Goal: Task Accomplishment & Management: Manage account settings

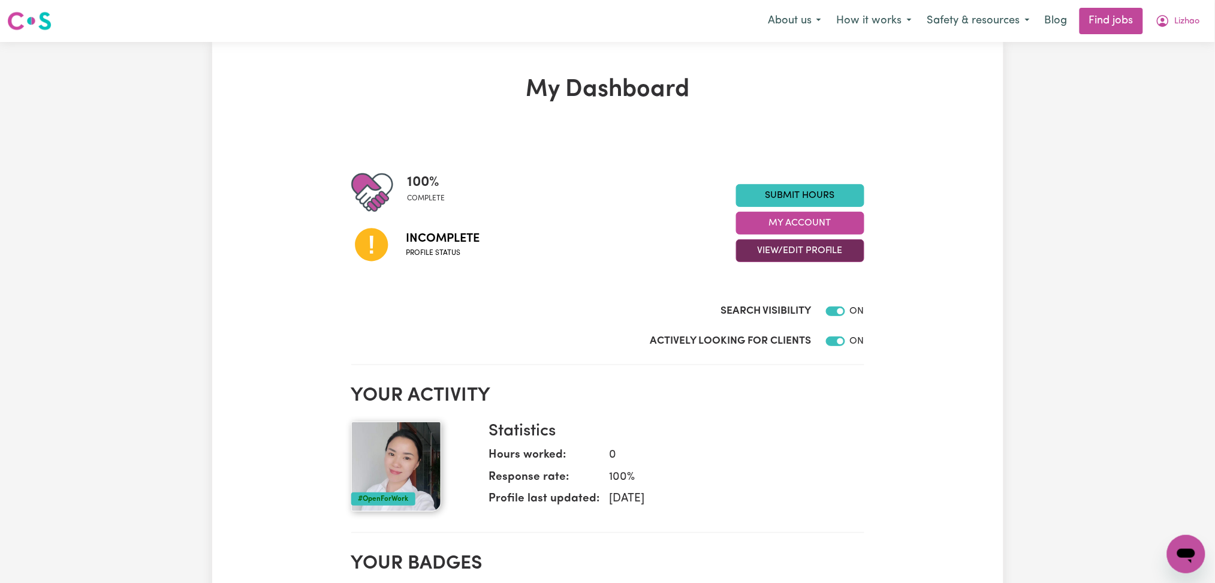
click at [764, 252] on button "View/Edit Profile" at bounding box center [800, 250] width 128 height 23
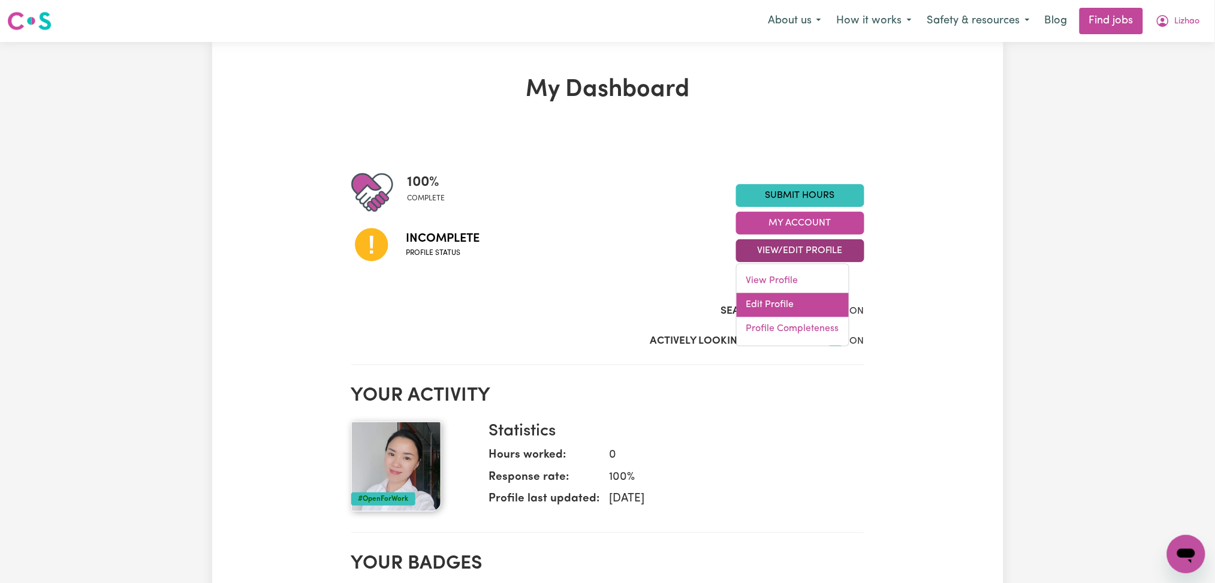
click at [756, 306] on link "Edit Profile" at bounding box center [793, 305] width 112 height 24
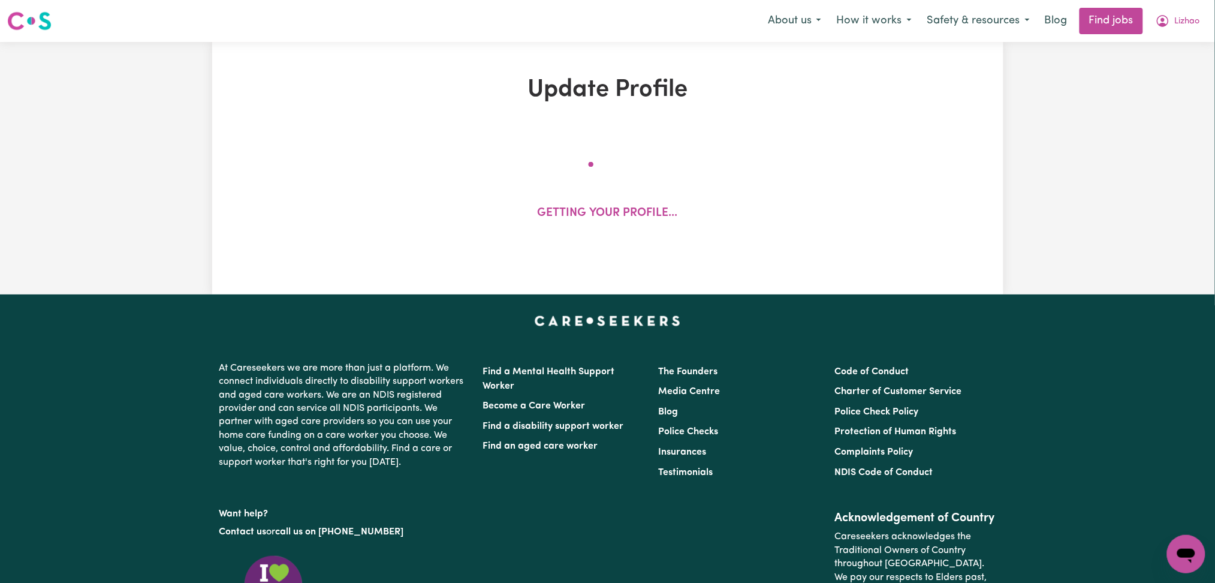
select select "[DEMOGRAPHIC_DATA]"
select select "[DEMOGRAPHIC_DATA] Citizen"
select select "Studying a healthcare related degree or qualification"
select select "46"
select select "60"
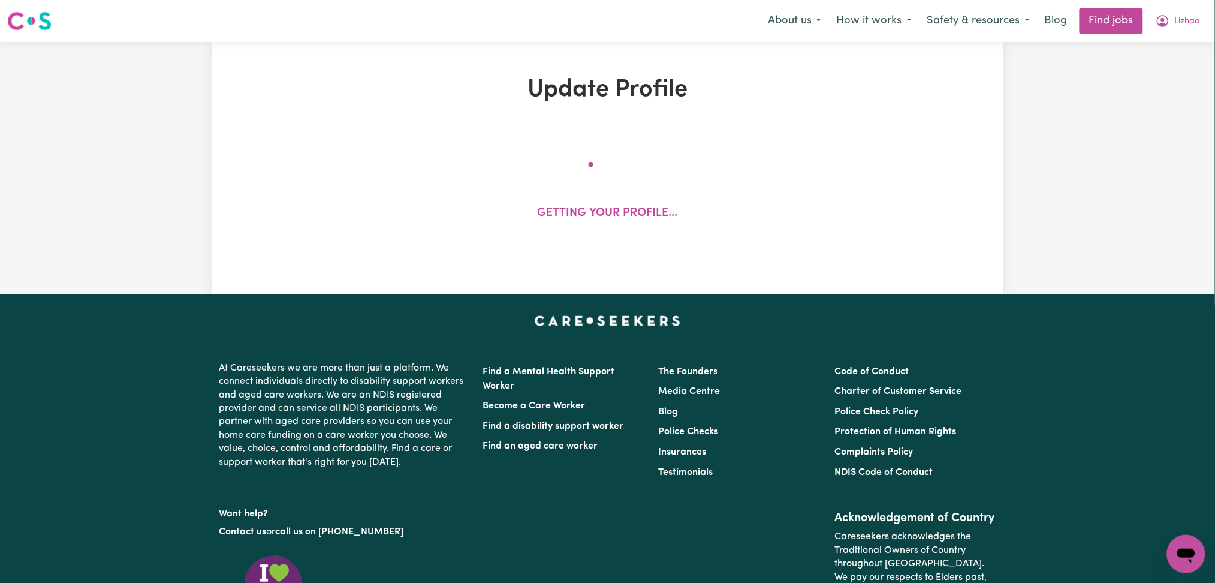
select select "72"
select select "85"
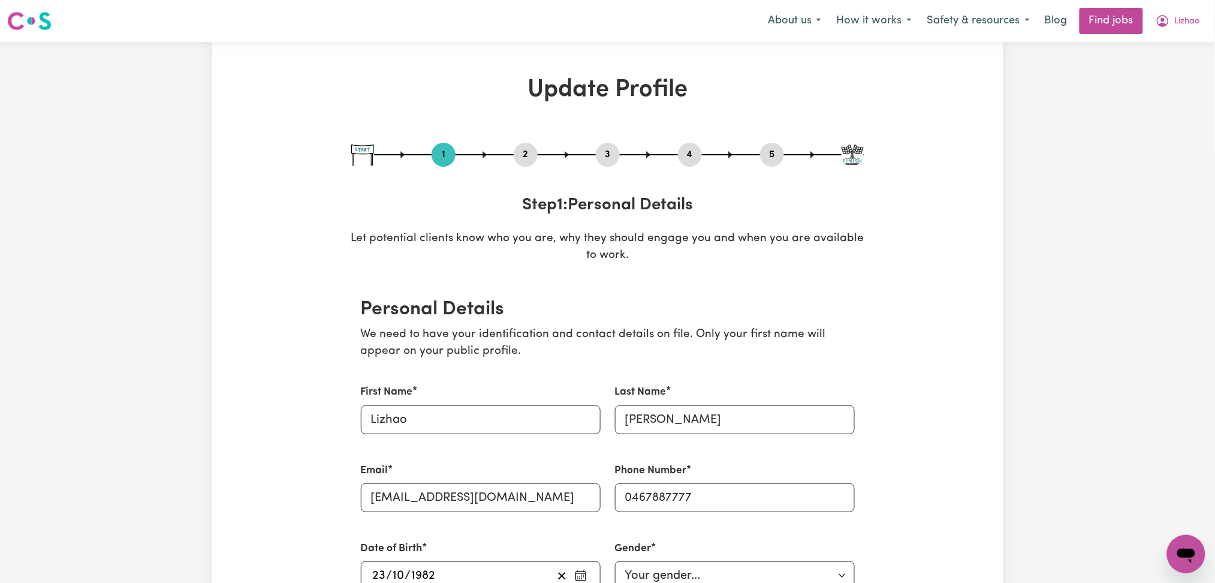
click at [522, 153] on button "2" at bounding box center [526, 155] width 24 height 16
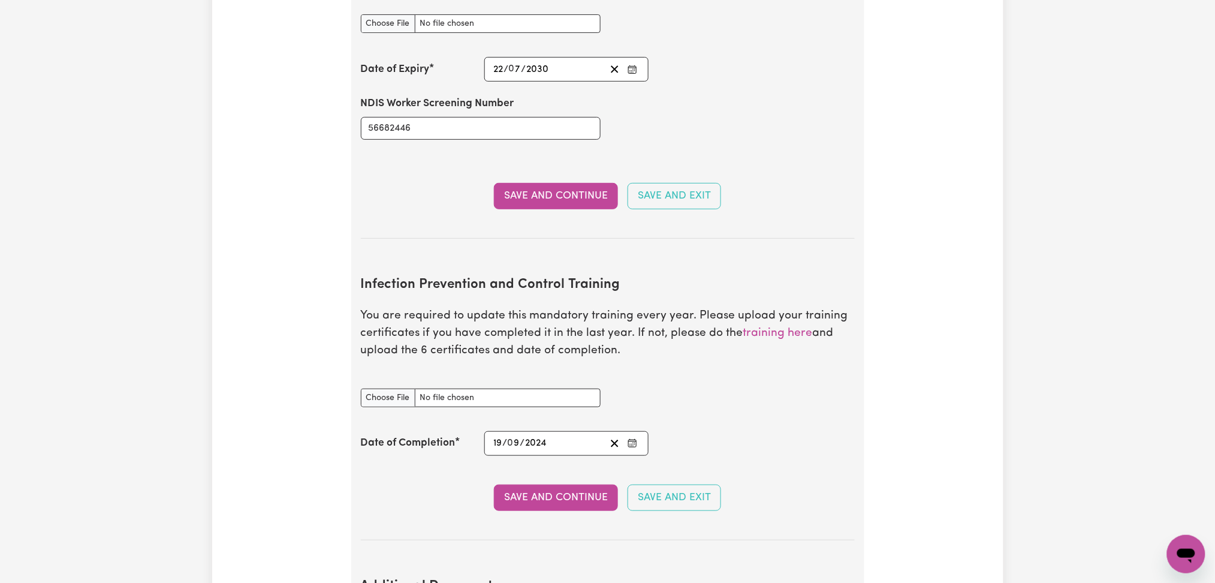
scroll to position [1838, 0]
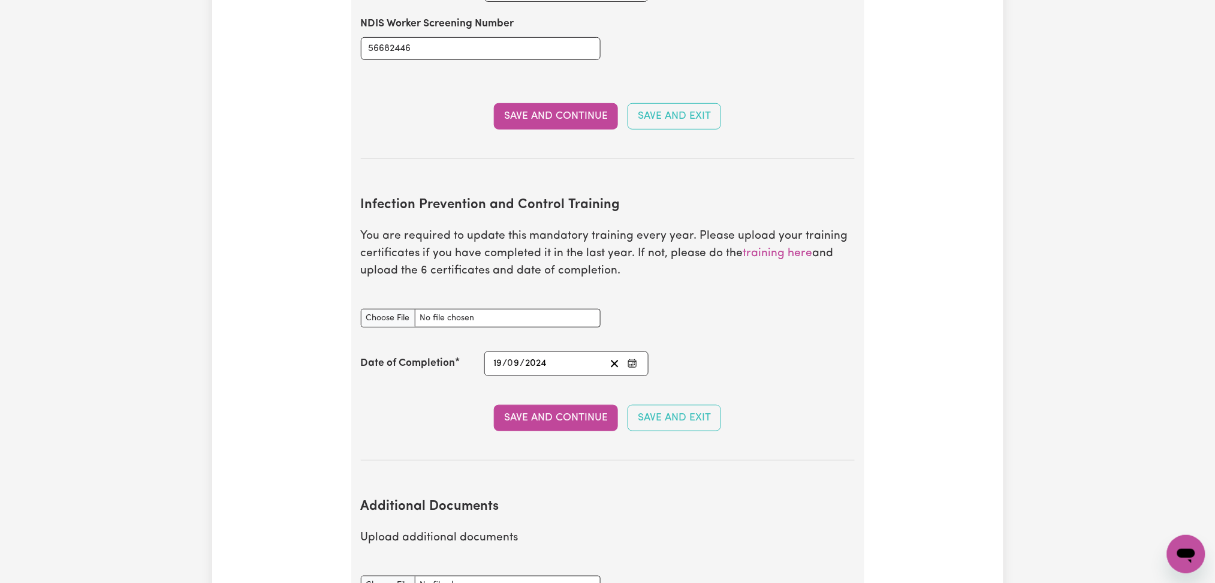
click at [649, 297] on div "Infection Prevention and Control Training document" at bounding box center [608, 317] width 508 height 47
click at [637, 360] on rect "Enter the Date of Completion of your Infection Prevention and Control Training" at bounding box center [633, 363] width 8 height 7
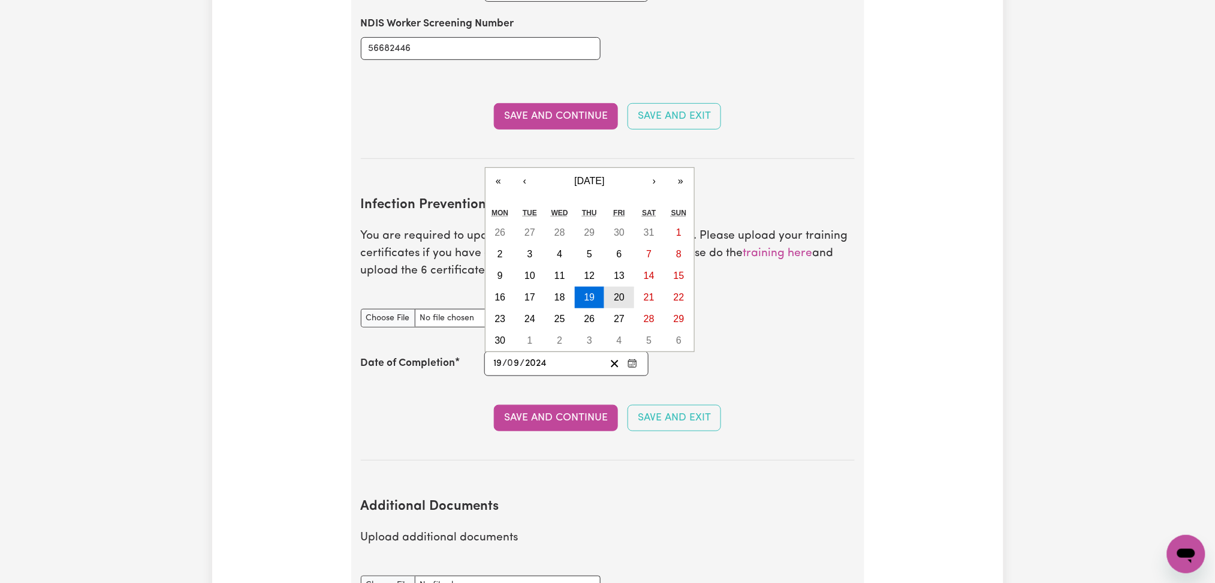
click at [622, 292] on abbr "20" at bounding box center [619, 297] width 11 height 10
type input "[DATE]"
type input "20"
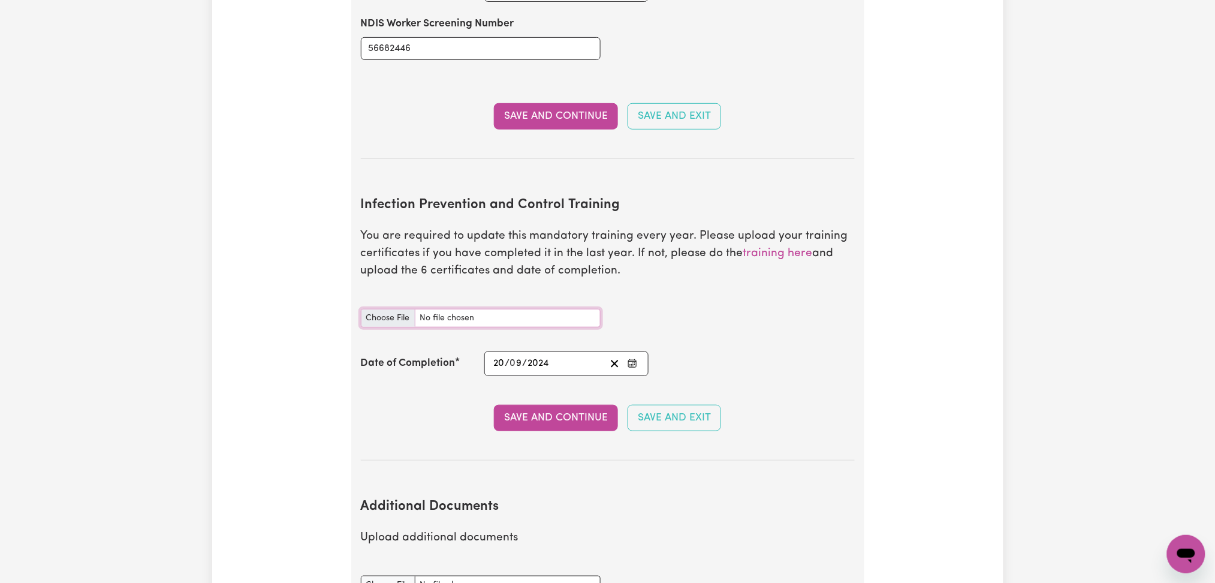
click at [372, 309] on input "Infection Prevention and Control Training document" at bounding box center [481, 318] width 240 height 19
type input "C:\fakepath\[PERSON_NAME] Infection Prevention and Control Training.pdf"
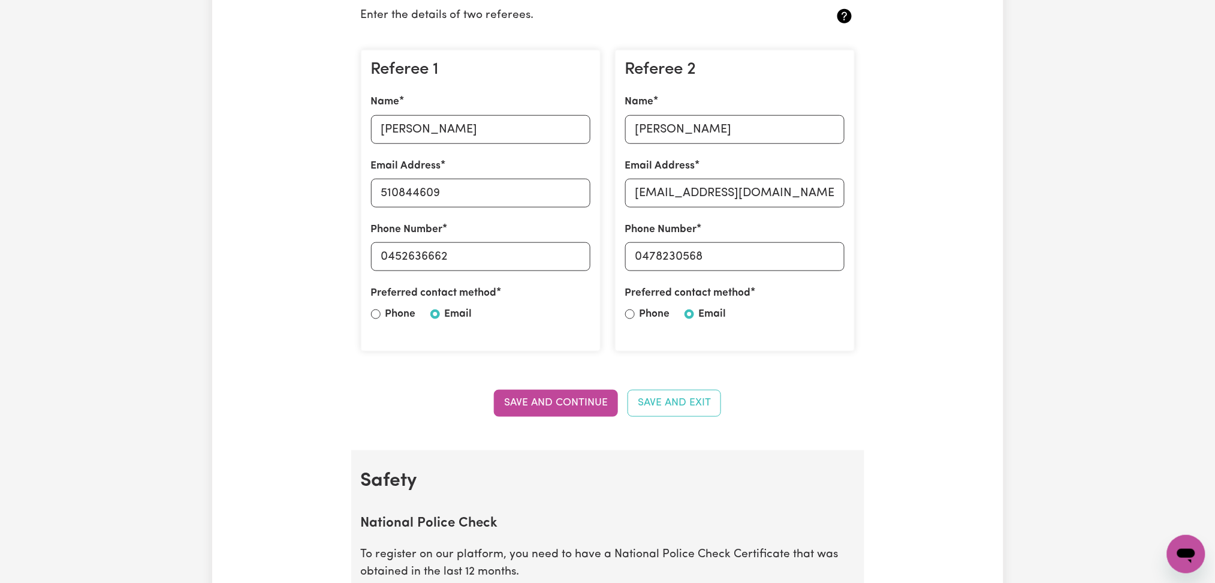
scroll to position [80, 0]
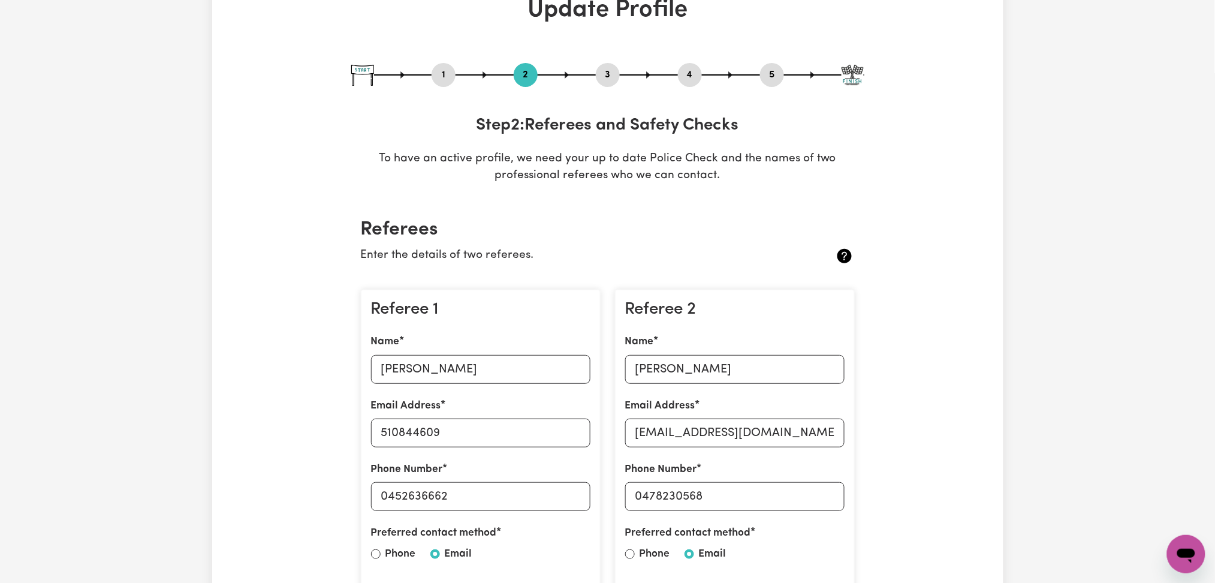
click at [613, 71] on button "3" at bounding box center [608, 75] width 24 height 16
select select "2024"
select select "2025"
select select "Certificate III (Individual Support)"
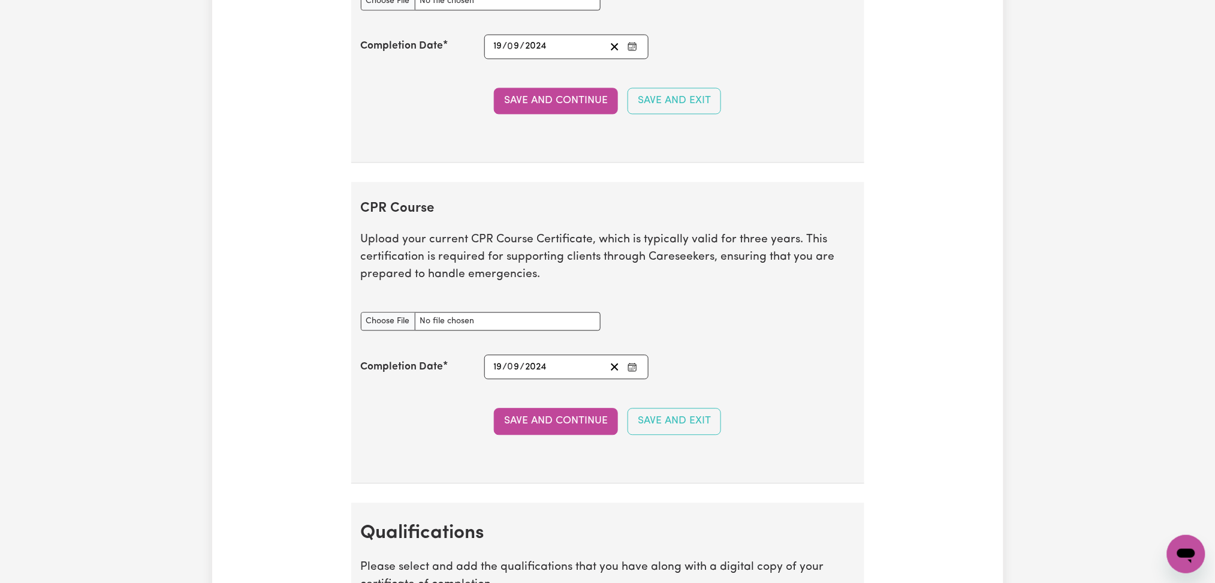
scroll to position [2323, 0]
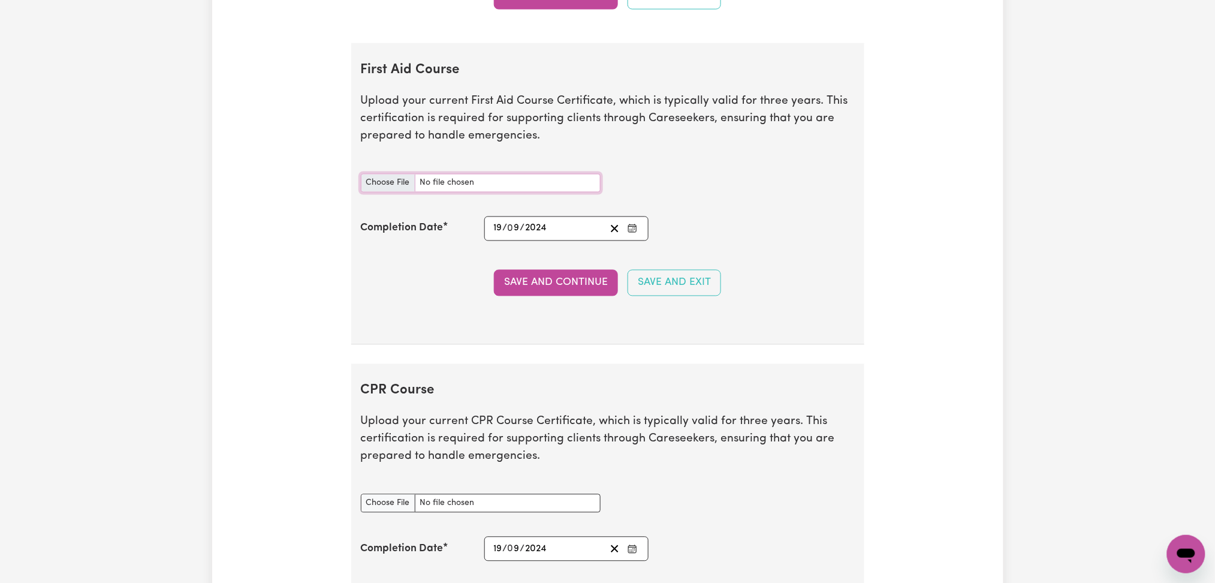
click at [399, 179] on input "First Aid Course document" at bounding box center [481, 183] width 240 height 19
type input "C:\fakepath\[PERSON_NAME] First Aid Completion 19092024.pdf"
click at [560, 292] on button "Save and Continue" at bounding box center [556, 283] width 124 height 26
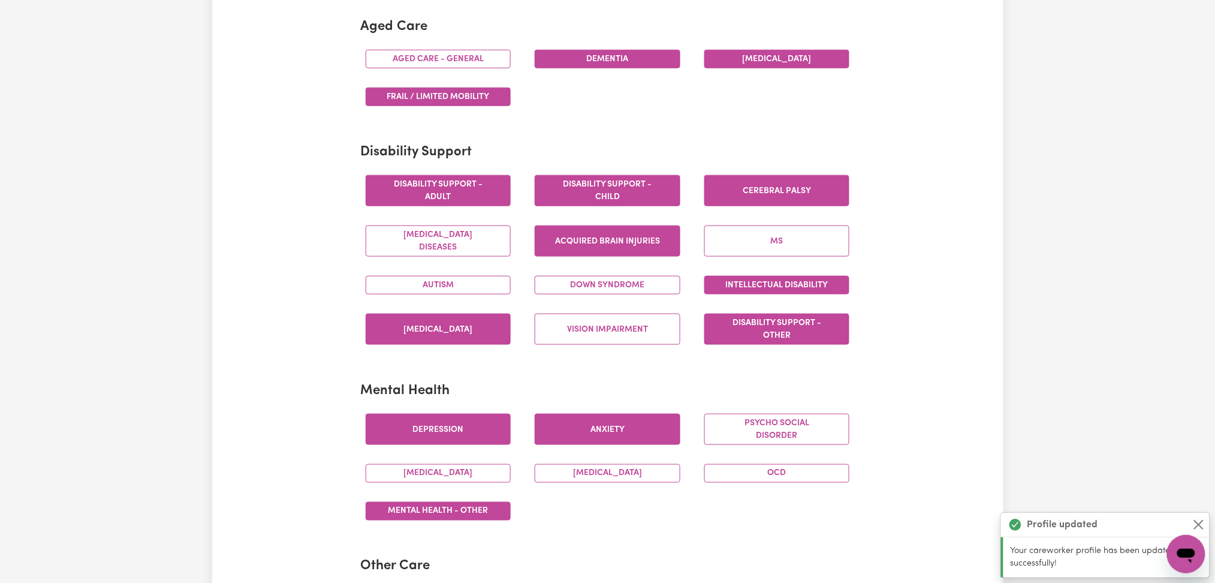
scroll to position [0, 0]
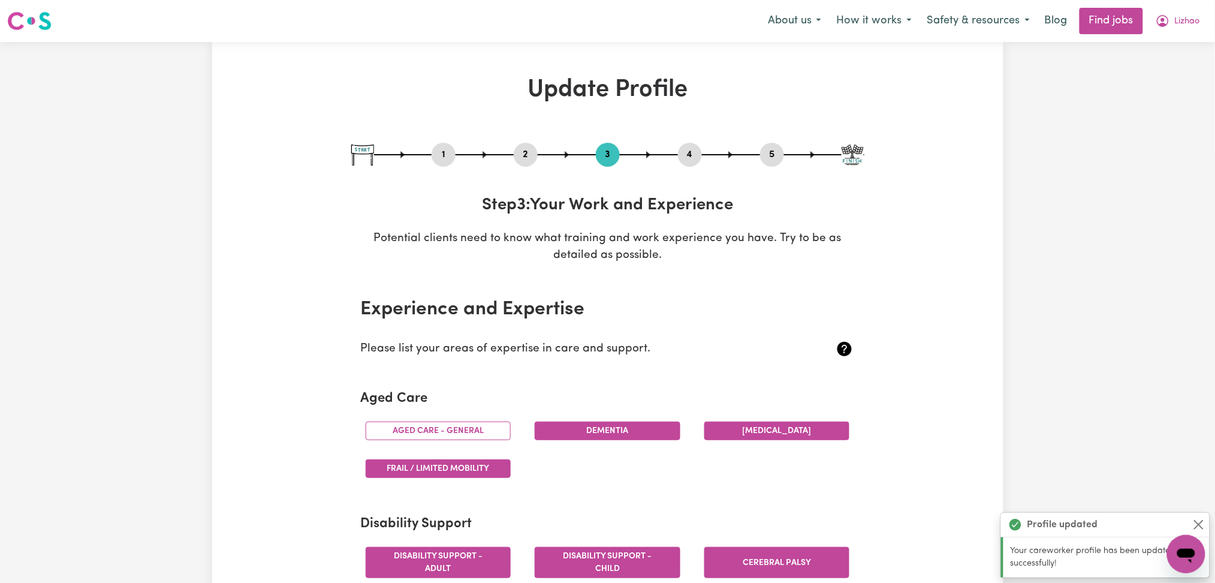
click at [691, 154] on button "4" at bounding box center [690, 155] width 24 height 16
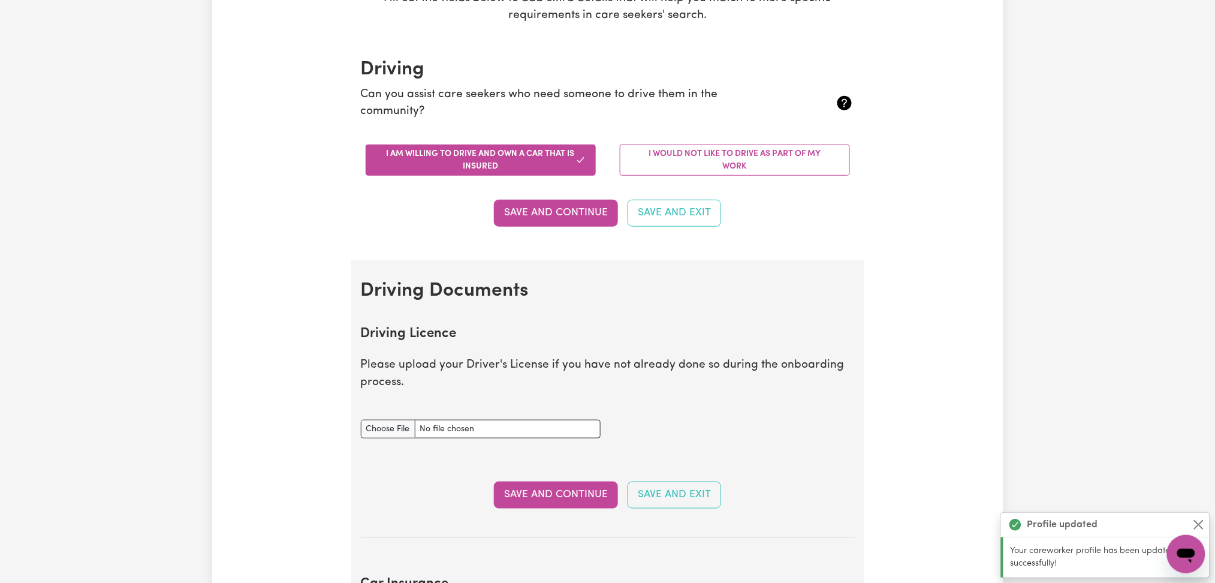
scroll to position [399, 0]
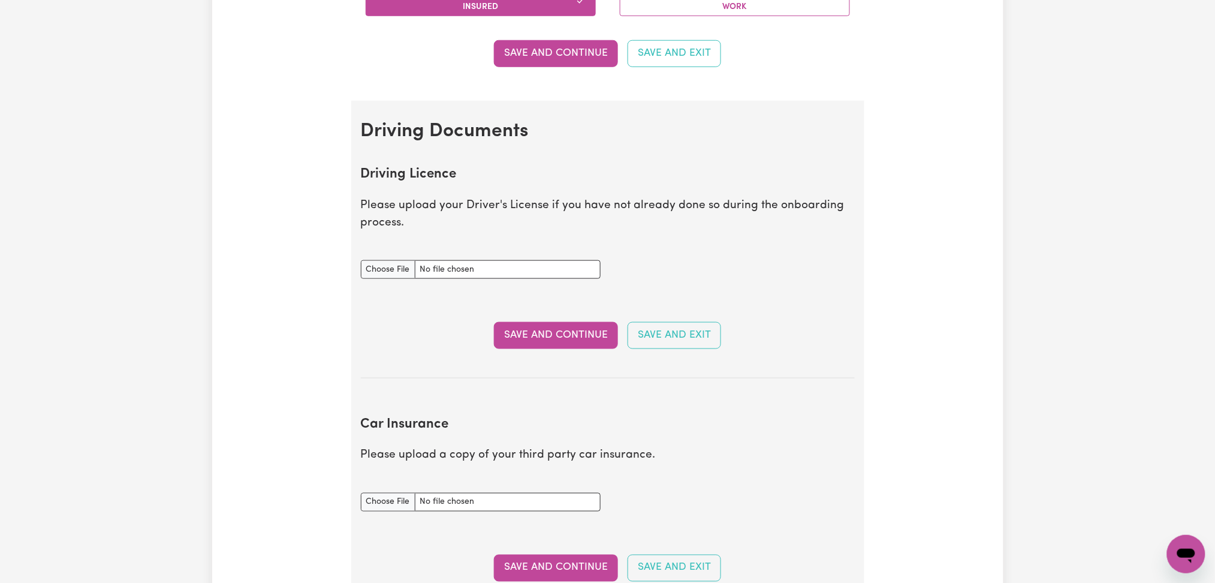
click at [388, 280] on div "Driving Licence document" at bounding box center [481, 269] width 254 height 47
click at [392, 264] on input "Driving Licence document" at bounding box center [481, 269] width 240 height 19
type input "C:\fakepath\[PERSON_NAME].jpeg"
click at [389, 495] on input "Car Insurance document" at bounding box center [481, 502] width 240 height 19
type input "C:\fakepath\[PERSON_NAME] Car Registration 26122025.PNG"
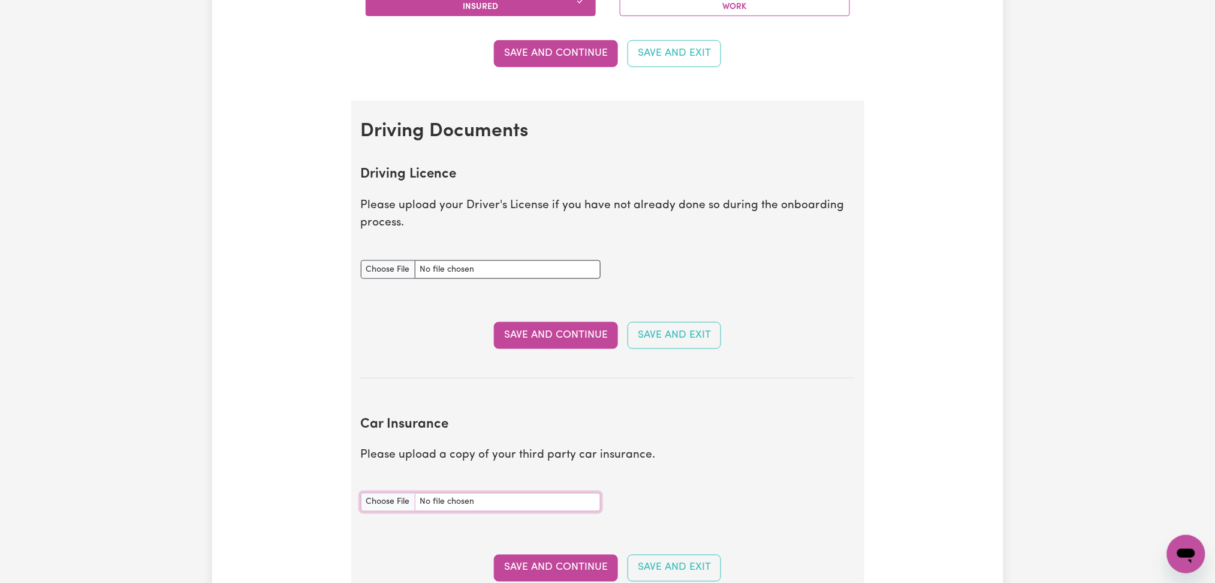
scroll to position [559, 0]
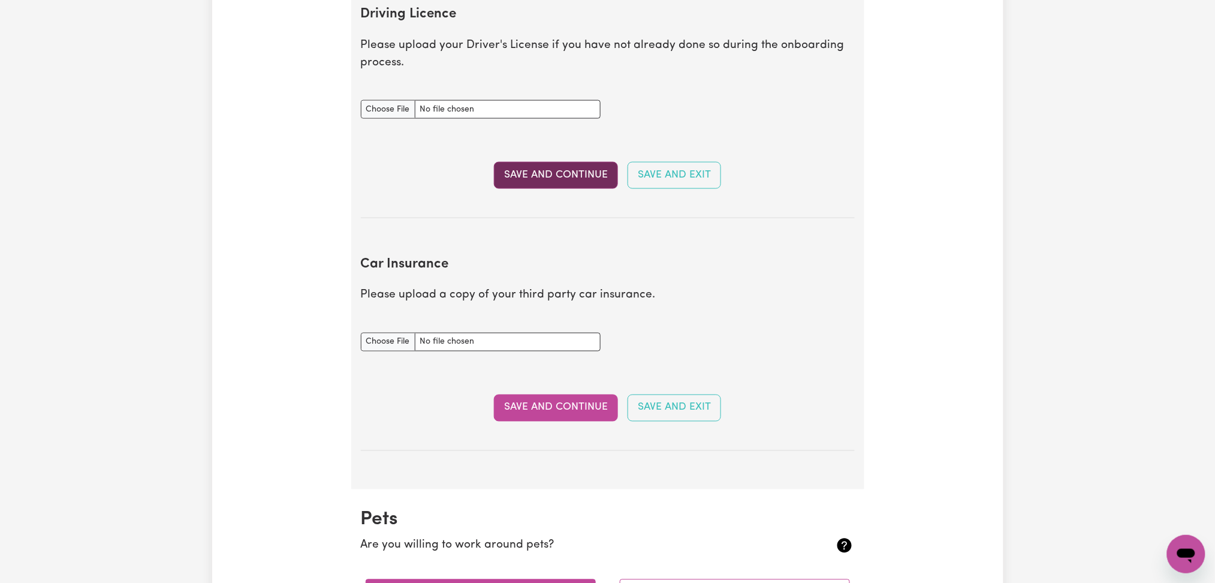
click at [533, 182] on button "Save and Continue" at bounding box center [556, 175] width 124 height 26
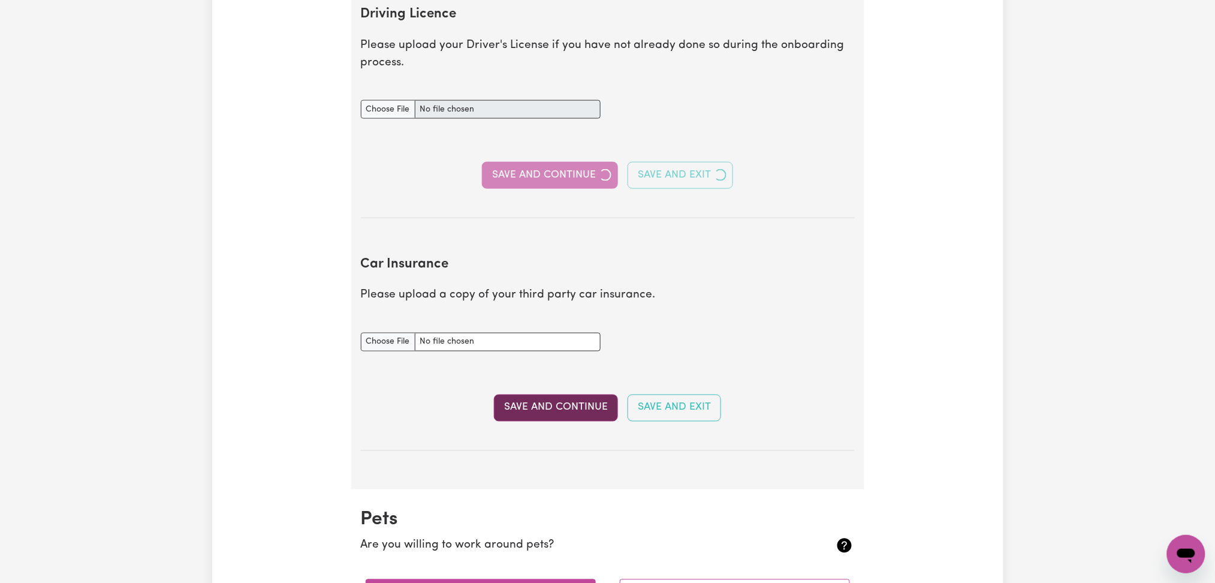
click at [523, 397] on section "Car Insurance Please upload a copy of your third party car insurance. Car Insur…" at bounding box center [608, 343] width 494 height 213
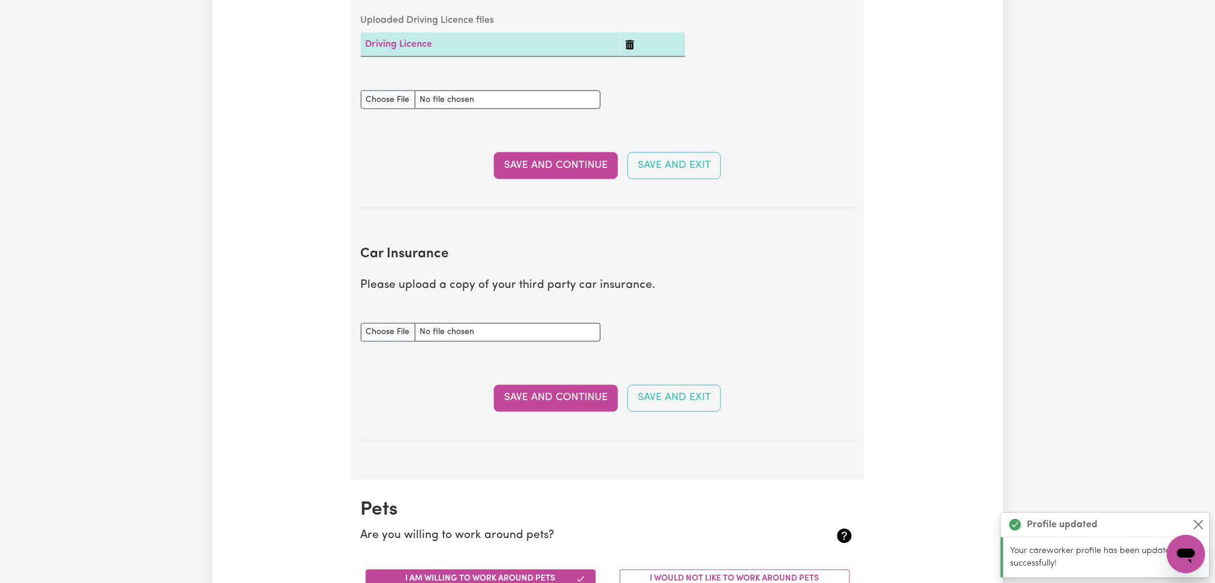
scroll to position [716, 0]
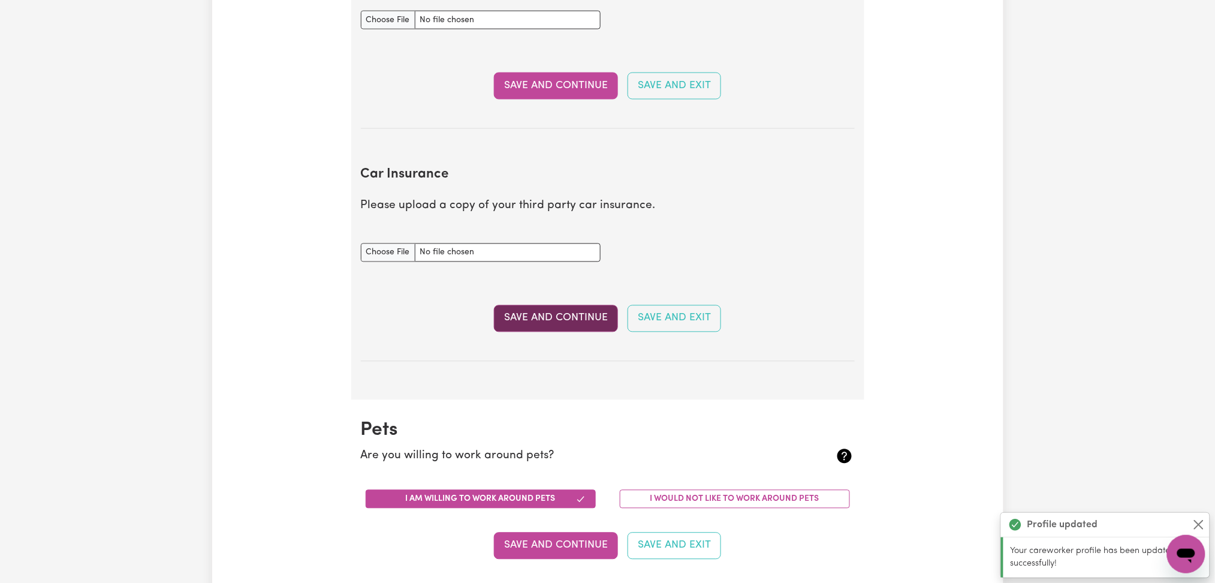
click at [555, 332] on section "Car Insurance Please upload a copy of your third party car insurance. Car Insur…" at bounding box center [608, 254] width 494 height 213
click at [555, 321] on button "Save and Continue" at bounding box center [556, 318] width 124 height 26
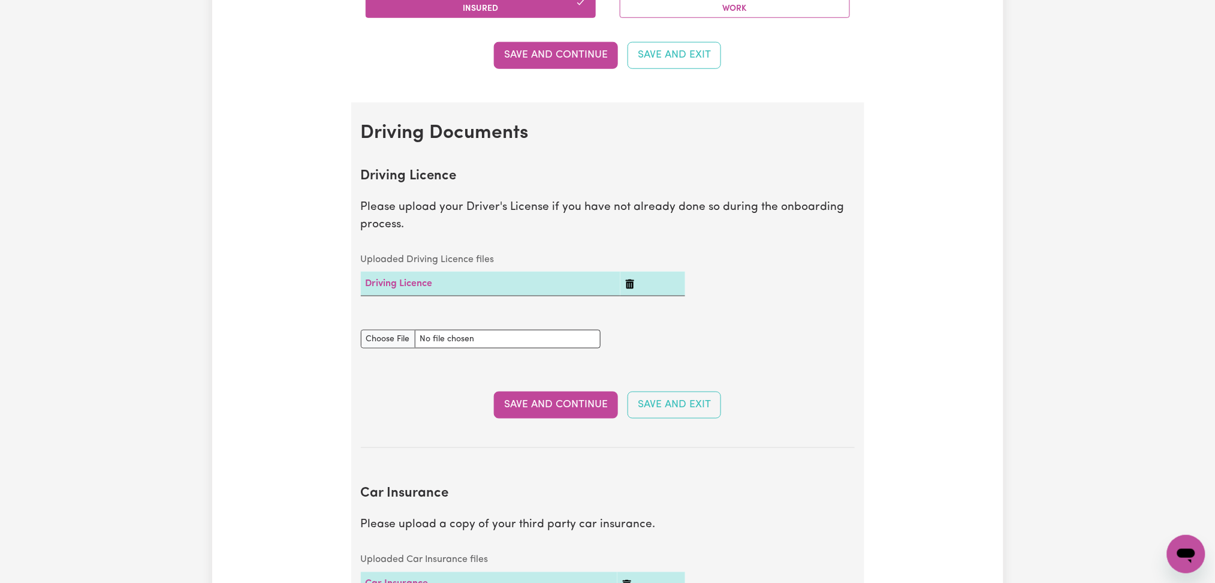
scroll to position [0, 0]
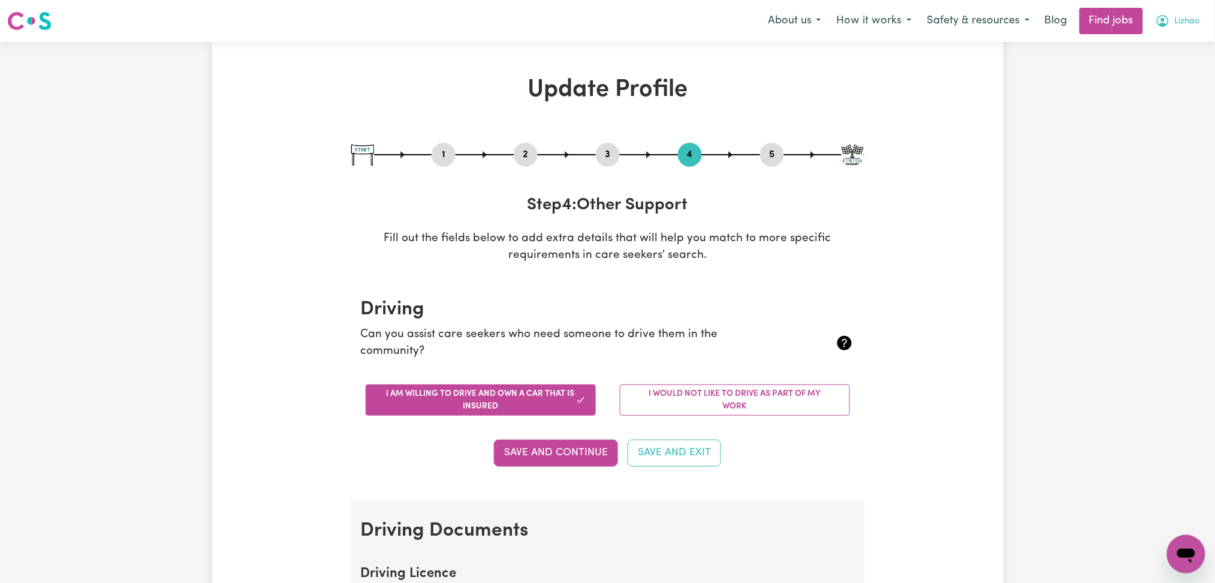
click at [1175, 19] on span "Lizhao" at bounding box center [1187, 21] width 25 height 13
click at [1174, 89] on link "Logout" at bounding box center [1159, 91] width 95 height 23
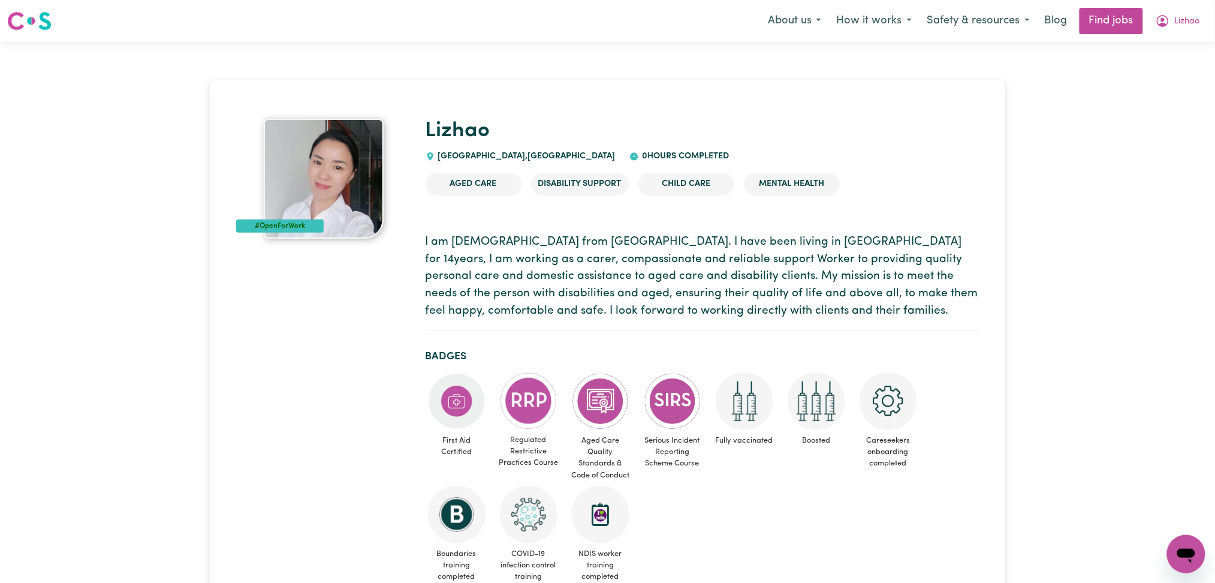
drag, startPoint x: 428, startPoint y: 243, endPoint x: 526, endPoint y: 243, distance: 97.7
click at [526, 243] on p "I am [DEMOGRAPHIC_DATA] from [GEOGRAPHIC_DATA]. I have been living in [GEOGRAPH…" at bounding box center [702, 277] width 553 height 86
click at [547, 280] on p "I am [DEMOGRAPHIC_DATA] from [GEOGRAPHIC_DATA]. I have been living in [GEOGRAPH…" at bounding box center [702, 277] width 553 height 86
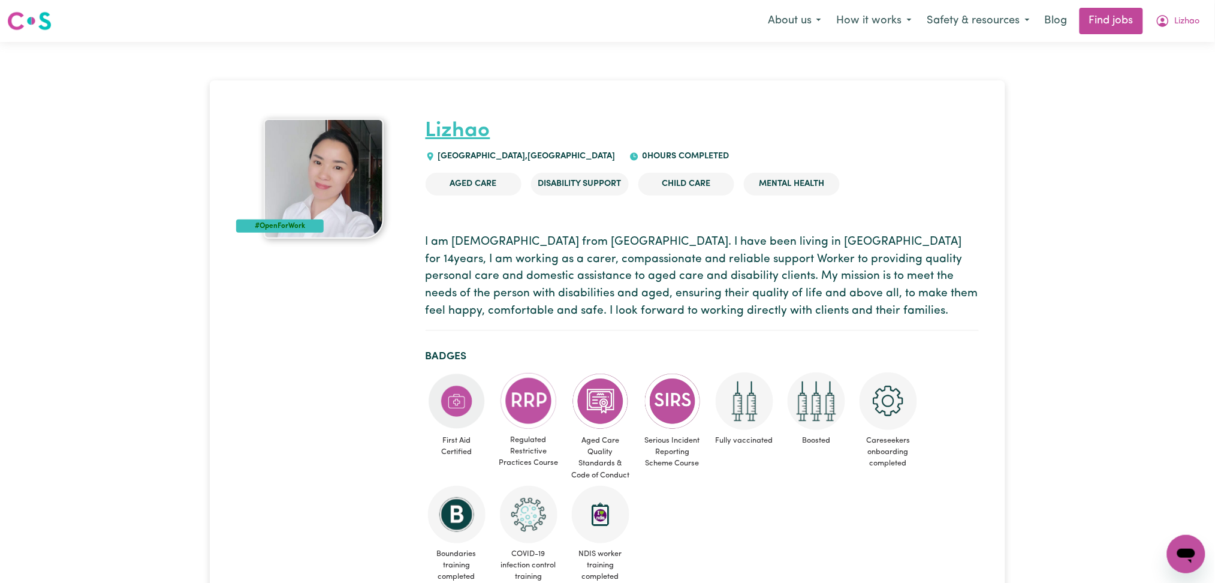
click at [469, 129] on link "Lizhao" at bounding box center [458, 130] width 65 height 21
